Goal: Book appointment/travel/reservation

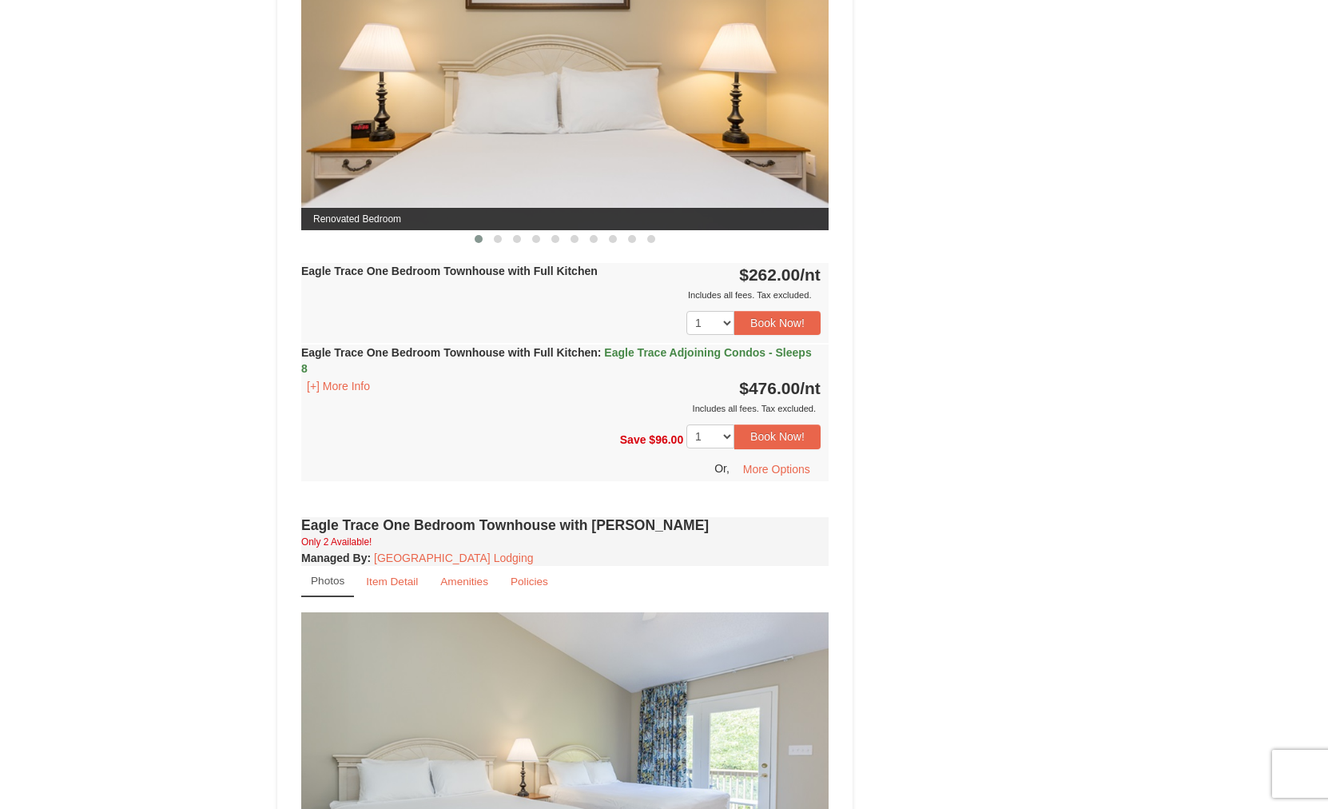
scroll to position [746, 0]
